Goal: Task Accomplishment & Management: Manage account settings

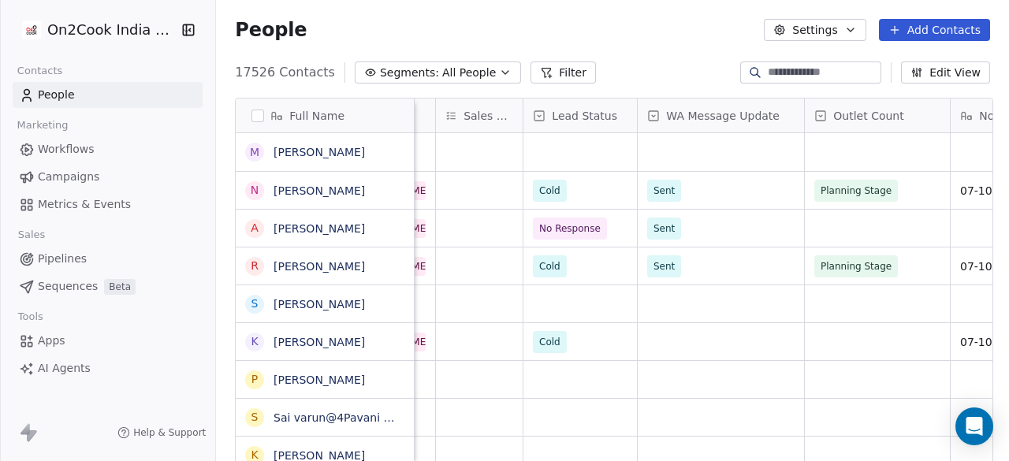
click at [579, 118] on span "Lead Status" at bounding box center [584, 116] width 65 height 16
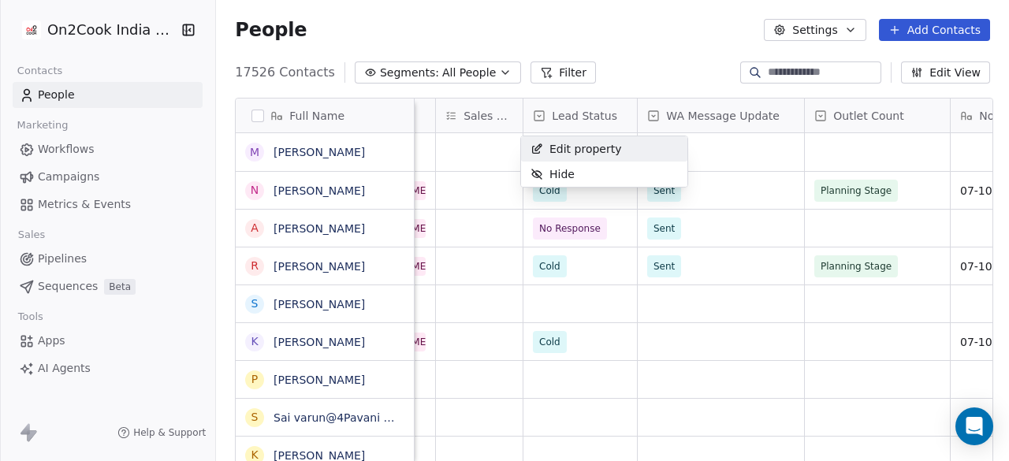
click at [535, 111] on html "On2Cook India Pvt. Ltd. Contacts People Marketing Workflows Campaigns Metrics &…" at bounding box center [504, 230] width 1009 height 461
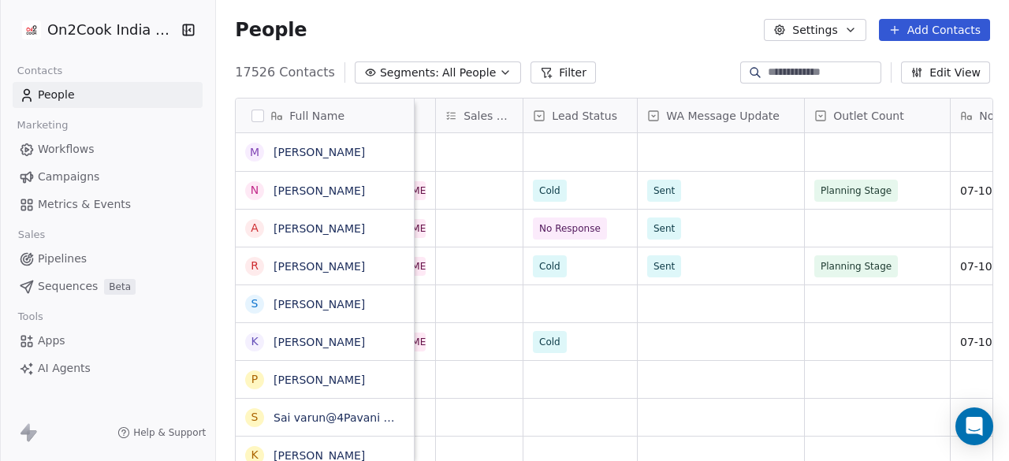
click at [535, 111] on icon at bounding box center [539, 115] width 9 height 9
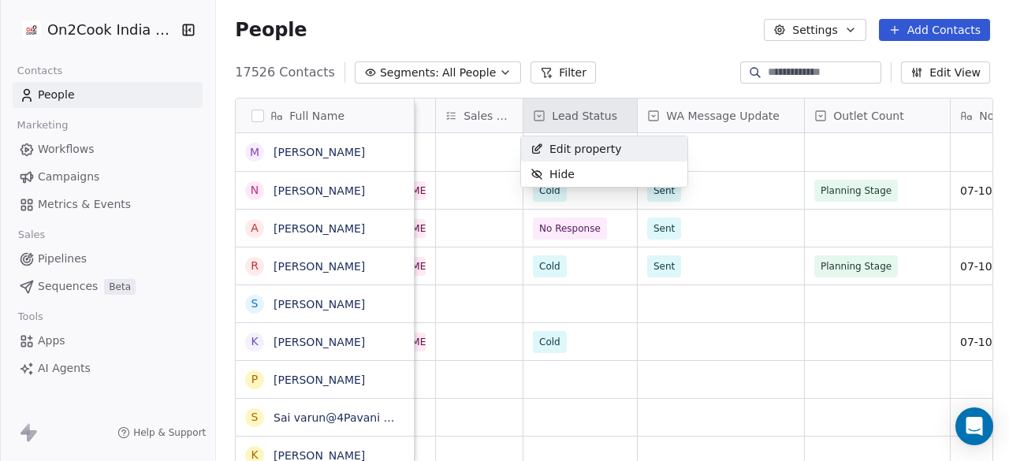
click at [574, 154] on span "Edit property" at bounding box center [586, 149] width 73 height 16
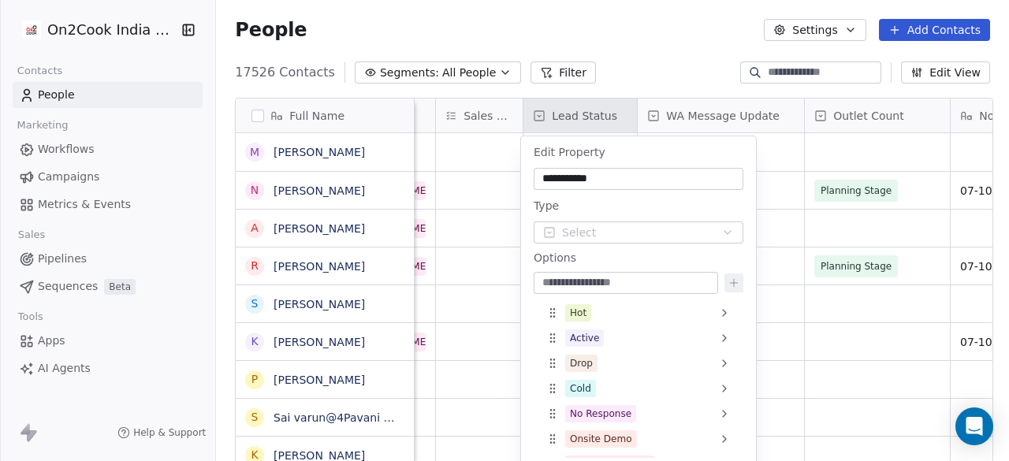
click at [483, 174] on html "On2Cook India Pvt. Ltd. Contacts People Marketing Workflows Campaigns Metrics &…" at bounding box center [504, 230] width 1009 height 461
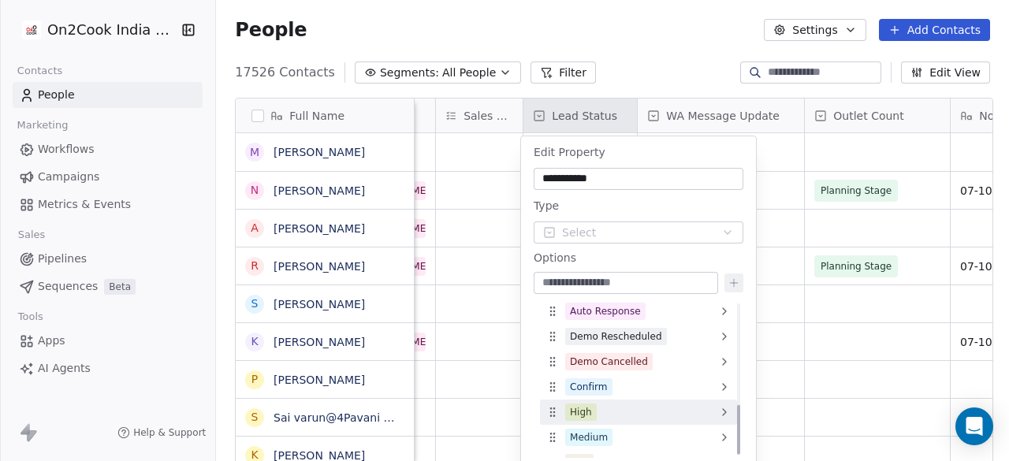
scroll to position [322, 0]
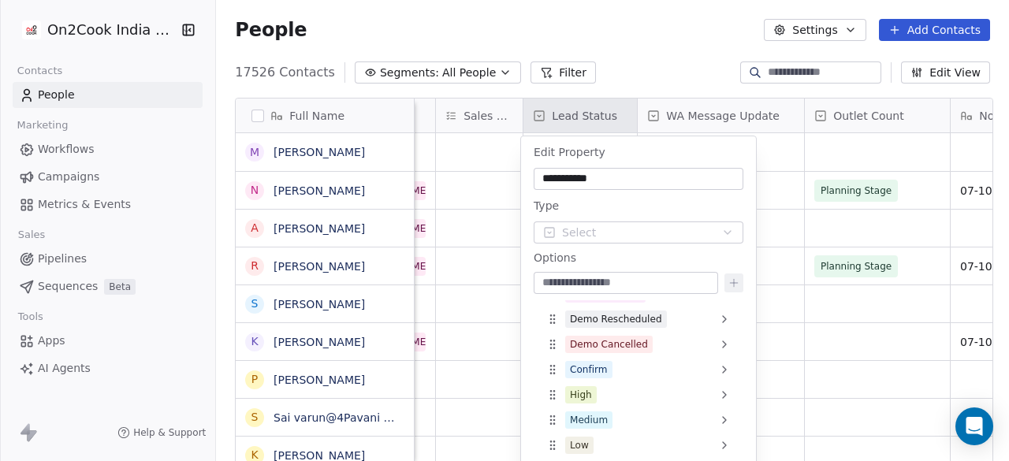
click at [855, 384] on html "On2Cook India Pvt. Ltd. Contacts People Marketing Workflows Campaigns Metrics &…" at bounding box center [504, 230] width 1009 height 461
click at [847, 326] on html "On2Cook India Pvt. Ltd. Contacts People Marketing Workflows Campaigns Metrics &…" at bounding box center [504, 230] width 1009 height 461
click at [539, 115] on html "On2Cook India Pvt. Ltd. Contacts People Marketing Workflows Campaigns Metrics &…" at bounding box center [504, 230] width 1009 height 461
click at [494, 265] on html "On2Cook India Pvt. Ltd. Contacts People Marketing Workflows Campaigns Metrics &…" at bounding box center [504, 230] width 1009 height 461
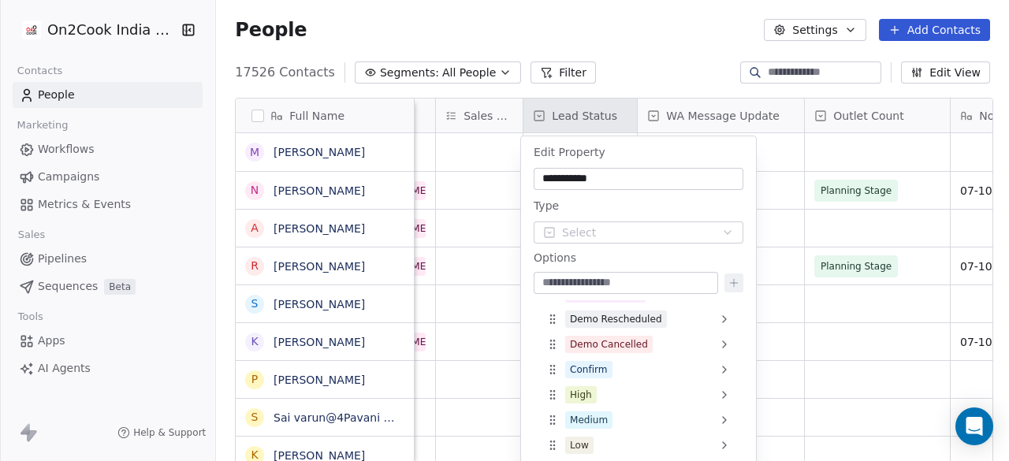
click at [498, 271] on html "On2Cook India Pvt. Ltd. Contacts People Marketing Workflows Campaigns Metrics &…" at bounding box center [504, 230] width 1009 height 461
click at [488, 290] on html "On2Cook India Pvt. Ltd. Contacts People Marketing Workflows Campaigns Metrics &…" at bounding box center [504, 230] width 1009 height 461
click at [631, 173] on input "**********" at bounding box center [638, 179] width 203 height 16
click at [552, 119] on html "On2Cook India Pvt. Ltd. Contacts People Marketing Workflows Campaigns Metrics &…" at bounding box center [504, 230] width 1009 height 461
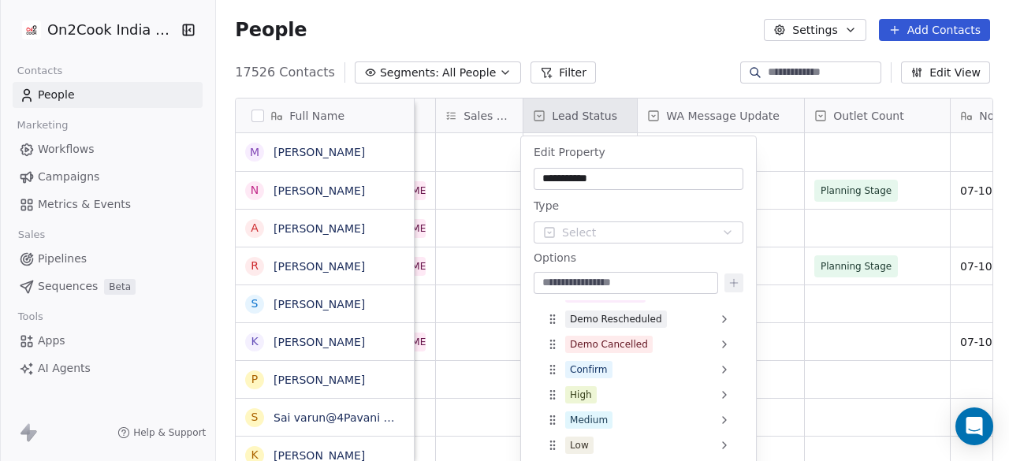
click at [535, 116] on html "On2Cook India Pvt. Ltd. Contacts People Marketing Workflows Campaigns Metrics &…" at bounding box center [504, 230] width 1009 height 461
click at [464, 152] on html "On2Cook India Pvt. Ltd. Contacts People Marketing Workflows Campaigns Metrics &…" at bounding box center [504, 230] width 1009 height 461
